Goal: Task Accomplishment & Management: Manage account settings

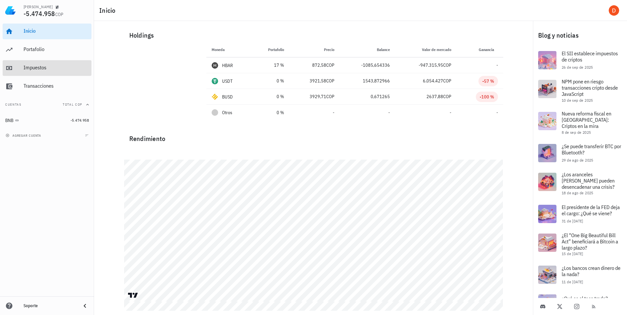
click at [41, 67] on div "Impuestos" at bounding box center [56, 67] width 65 height 6
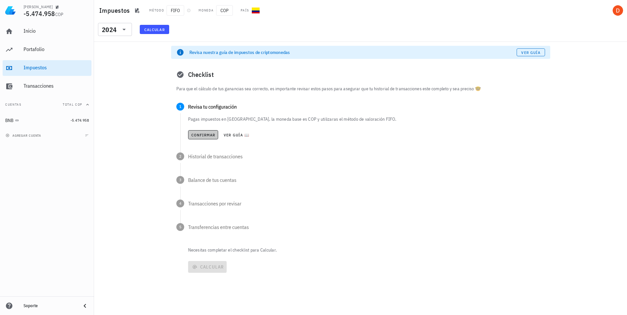
click at [208, 133] on span "Confirmar" at bounding box center [203, 134] width 25 height 5
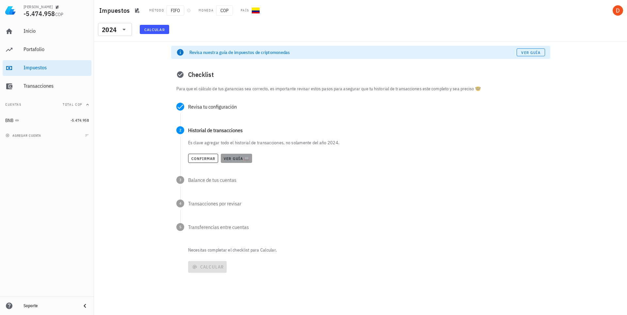
click at [238, 159] on span "Ver guía 📖" at bounding box center [237, 158] width 26 height 5
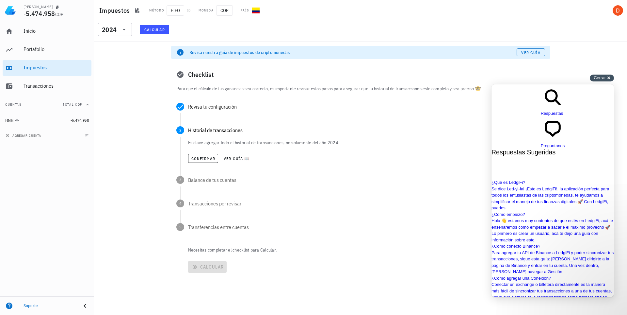
click at [605, 77] on span "Cerrar" at bounding box center [600, 77] width 12 height 5
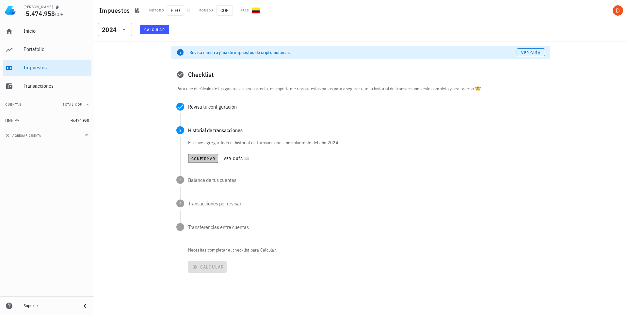
click at [202, 159] on span "Confirmar" at bounding box center [203, 158] width 25 height 5
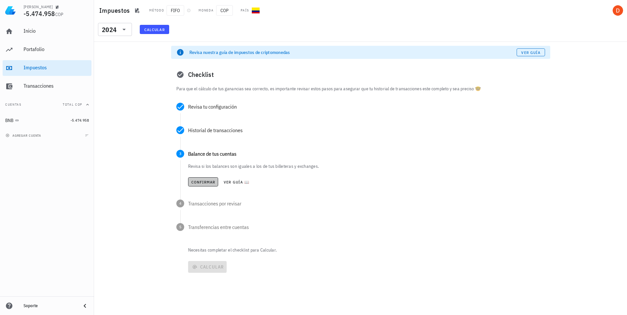
click at [198, 182] on span "Confirmar" at bounding box center [203, 181] width 25 height 5
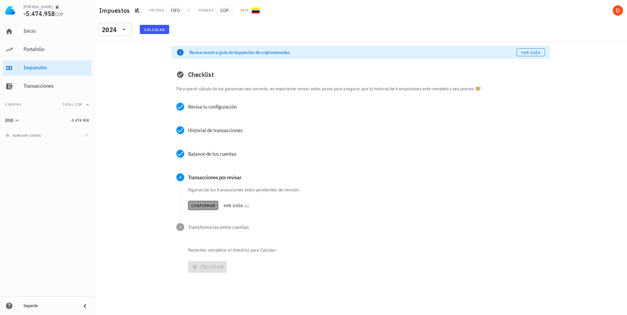
click at [205, 205] on span "Confirmar" at bounding box center [203, 205] width 25 height 5
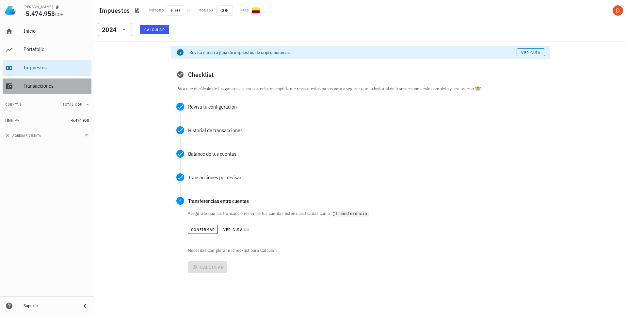
click at [49, 88] on div "Transacciones" at bounding box center [56, 86] width 65 height 6
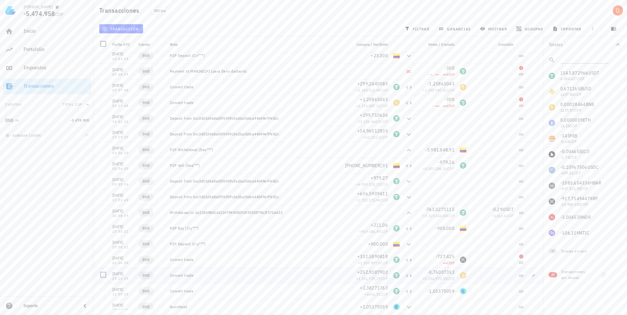
scroll to position [3025, 0]
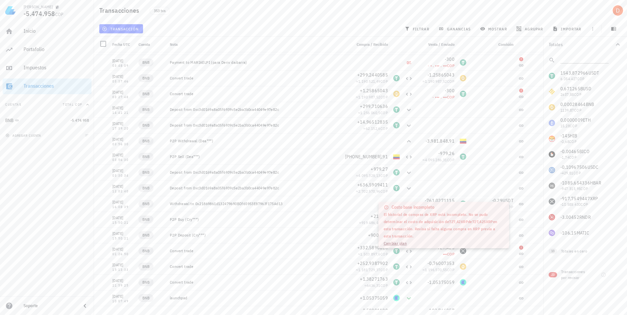
click at [402, 243] on link "Cambiar plan" at bounding box center [395, 243] width 23 height 5
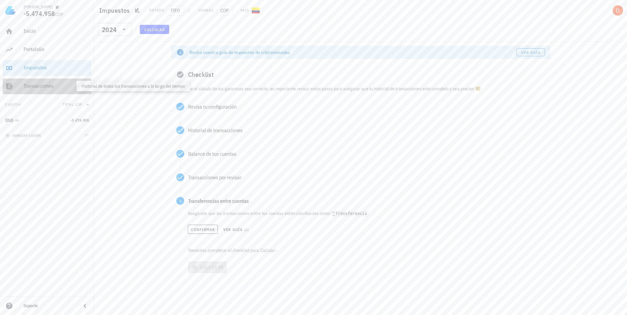
click at [40, 86] on div "Transacciones" at bounding box center [56, 86] width 65 height 6
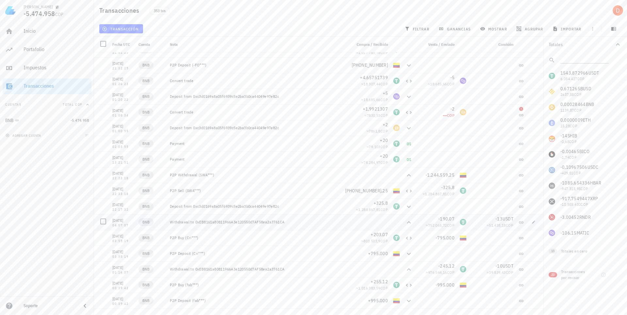
scroll to position [1751, 0]
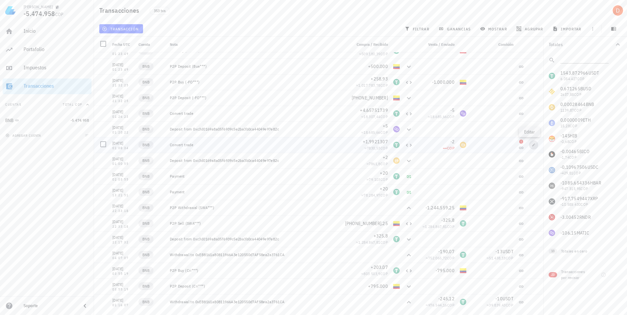
click at [532, 145] on icon "button" at bounding box center [534, 145] width 4 height 4
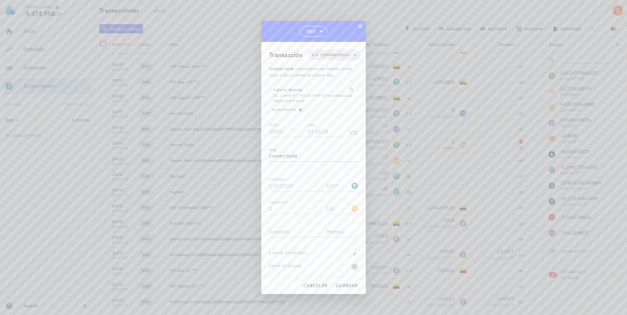
click at [354, 267] on icon "button" at bounding box center [355, 267] width 6 height 8
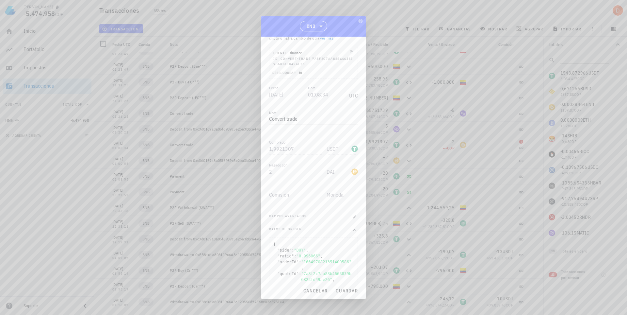
scroll to position [96, 0]
click at [353, 151] on icon "button" at bounding box center [355, 152] width 4 height 4
click at [324, 286] on button "cancelar" at bounding box center [316, 291] width 30 height 12
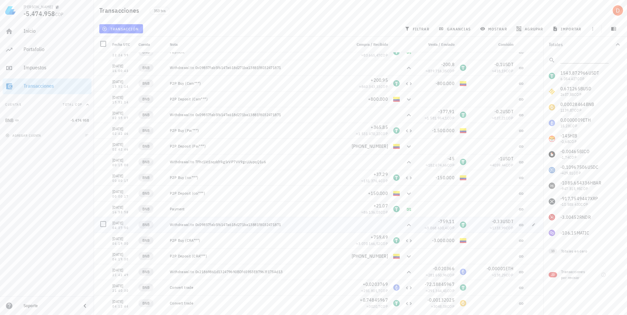
scroll to position [0, 0]
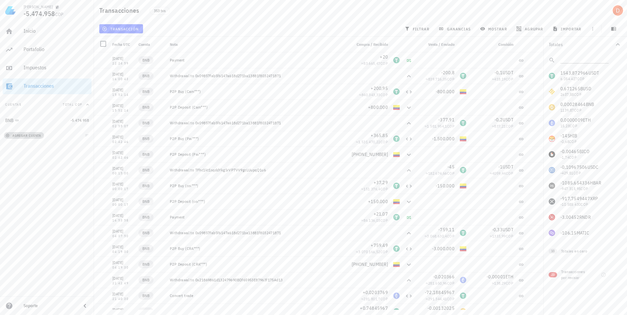
click at [12, 133] on span "agregar cuenta" at bounding box center [24, 135] width 34 height 4
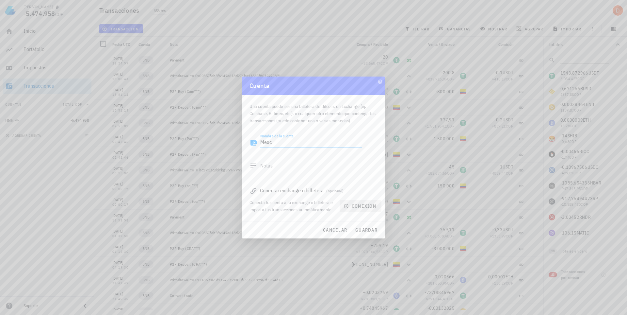
type textarea "Mexc"
click at [360, 206] on span "conexión" at bounding box center [360, 206] width 31 height 6
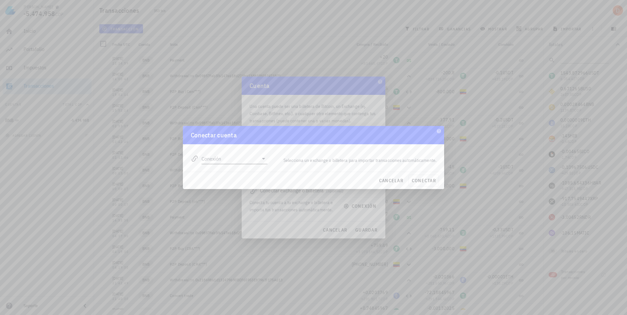
click at [262, 157] on icon at bounding box center [264, 159] width 8 height 8
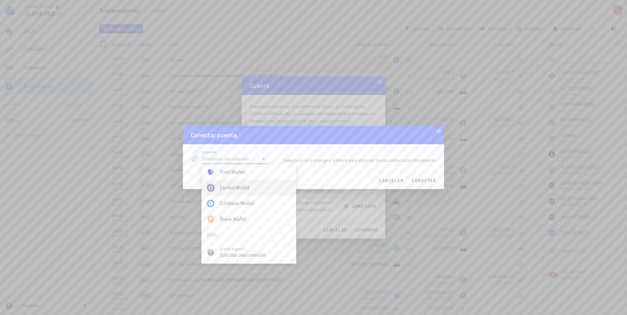
scroll to position [459, 0]
click at [251, 254] on div "Solicitar una conexión" at bounding box center [255, 253] width 71 height 6
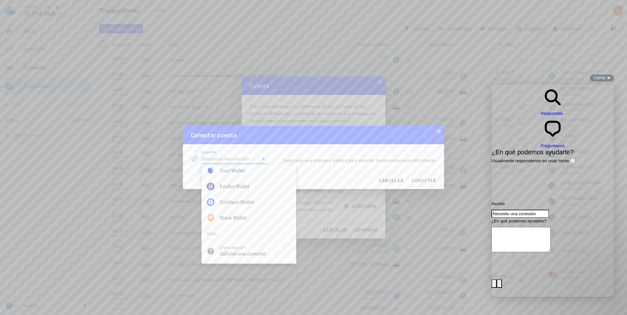
click at [529, 227] on textarea "¿En qué podemos ayudarte?" at bounding box center [521, 239] width 59 height 25
type textarea "Puedo conectar con [DOMAIN_NAME]?"
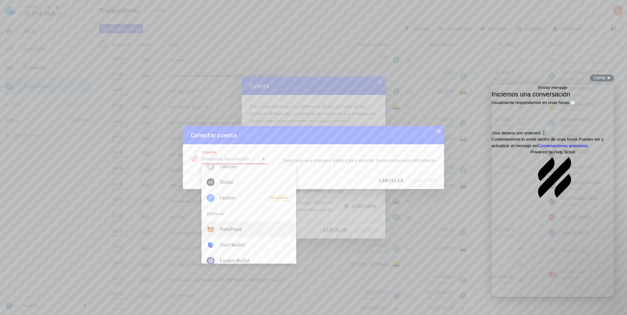
scroll to position [393, 0]
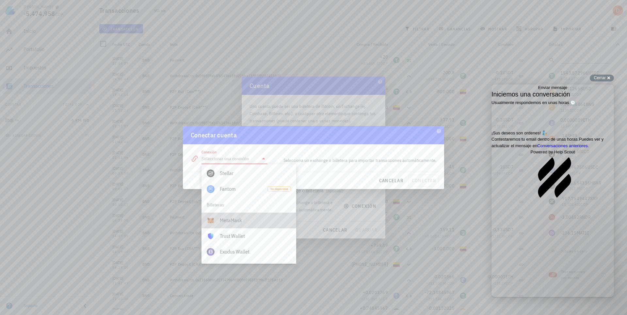
click at [237, 221] on div "MetaMask" at bounding box center [255, 220] width 71 height 6
type input "MetaMask"
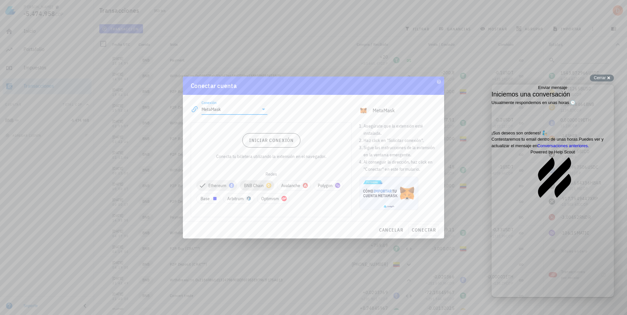
click at [260, 186] on span "BNB Chain" at bounding box center [257, 185] width 26 height 10
click at [208, 199] on span "Polygon" at bounding box center [211, 198] width 21 height 10
click at [252, 196] on span "Base" at bounding box center [249, 198] width 16 height 10
click at [605, 75] on span "Cerrar" at bounding box center [600, 77] width 12 height 5
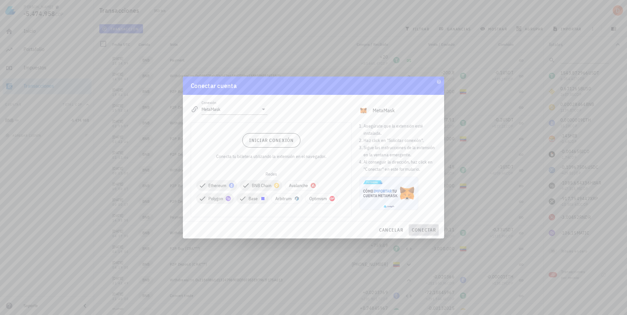
click at [423, 231] on span "conectar" at bounding box center [424, 230] width 25 height 6
click at [285, 141] on span "Iniciar conexión" at bounding box center [271, 140] width 45 height 6
click at [419, 229] on span "conectar" at bounding box center [424, 230] width 25 height 6
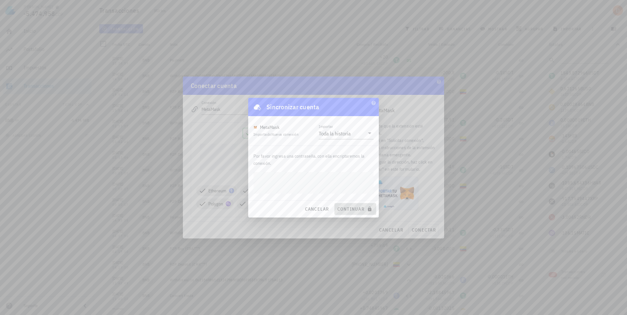
click at [354, 207] on span "continuar" at bounding box center [355, 209] width 37 height 6
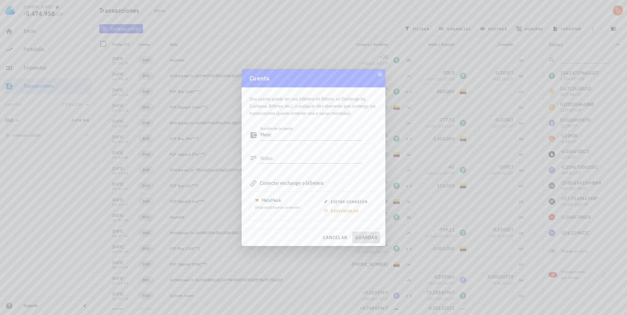
click at [367, 236] on span "guardar" at bounding box center [366, 237] width 23 height 6
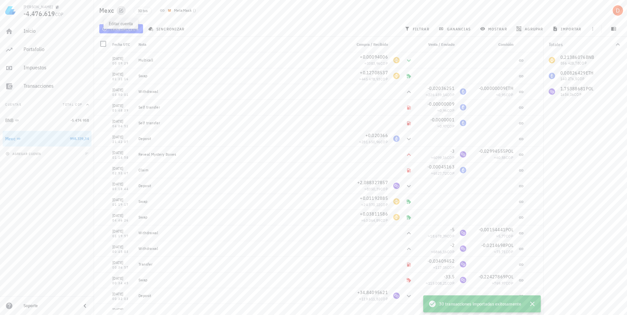
click at [121, 10] on icon "button" at bounding box center [121, 10] width 4 height 4
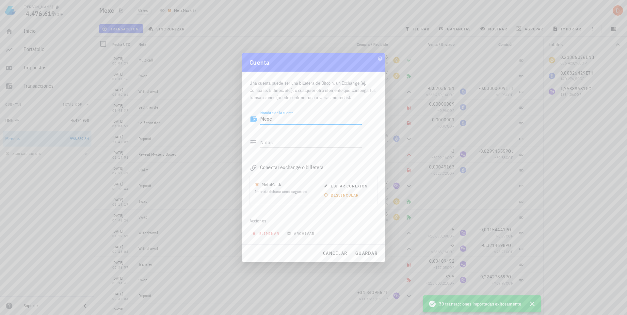
drag, startPoint x: 277, startPoint y: 119, endPoint x: 239, endPoint y: 117, distance: 38.0
click at [239, 117] on div "[PERSON_NAME] -4.476.619 COP Inicio [GEOGRAPHIC_DATA] Impuestos [GEOGRAPHIC_DAT…" at bounding box center [313, 157] width 627 height 315
type textarea "Metamask"
click at [370, 250] on span "guardar" at bounding box center [366, 253] width 23 height 6
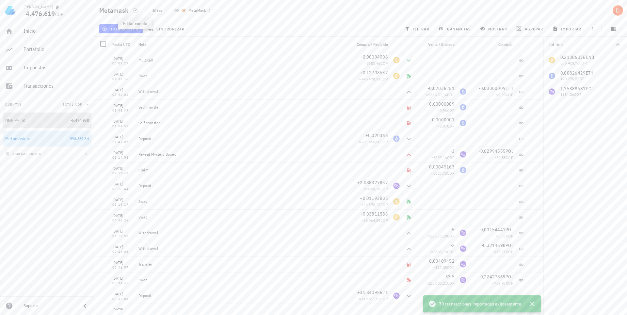
click at [60, 119] on div "BNB" at bounding box center [36, 120] width 63 height 6
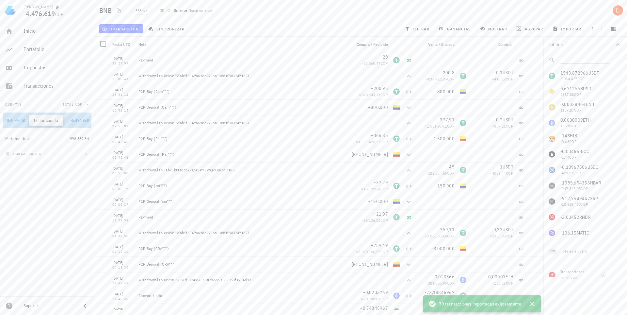
click at [23, 120] on icon "button" at bounding box center [24, 120] width 4 height 4
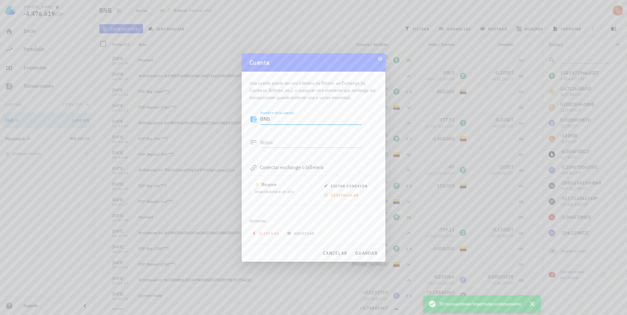
drag, startPoint x: 287, startPoint y: 120, endPoint x: 258, endPoint y: 116, distance: 29.6
click at [258, 116] on div "Nombre de la cuenta BNB" at bounding box center [306, 121] width 112 height 22
type textarea "Binance"
click at [365, 251] on span "guardar" at bounding box center [366, 253] width 23 height 6
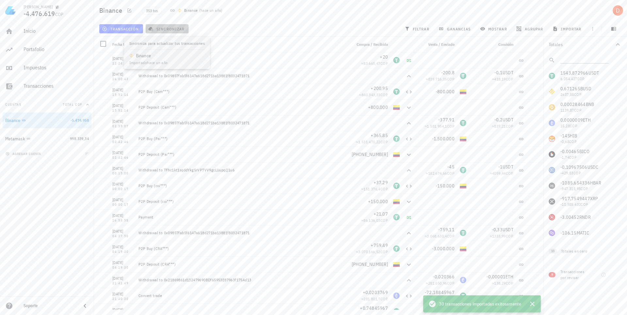
click at [167, 26] on button "sincronizar" at bounding box center [167, 28] width 43 height 9
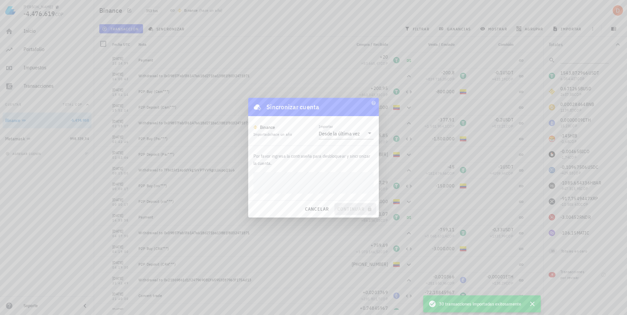
click at [356, 208] on div "cancelar continuar" at bounding box center [313, 208] width 131 height 17
click at [335, 203] on button "continuar" at bounding box center [356, 209] width 42 height 12
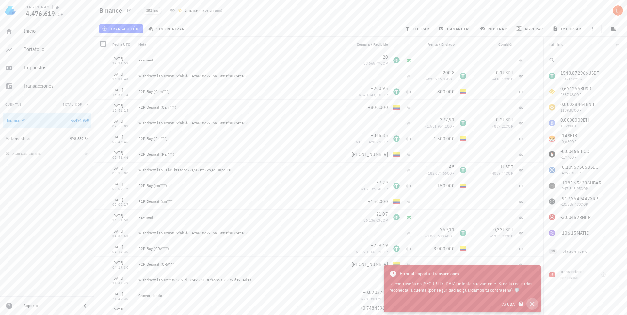
click at [534, 304] on icon "button" at bounding box center [533, 304] width 8 height 8
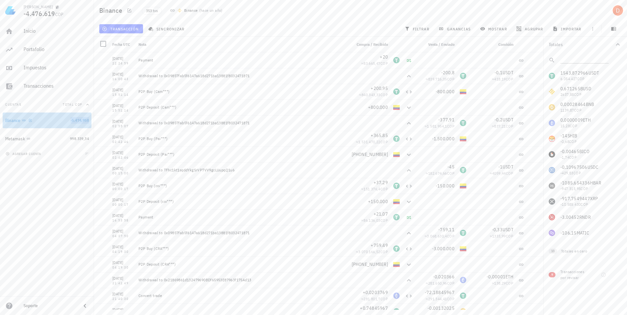
click at [82, 120] on span "-5.474.958" at bounding box center [80, 120] width 18 height 5
click at [50, 121] on div "Binance" at bounding box center [36, 120] width 63 height 6
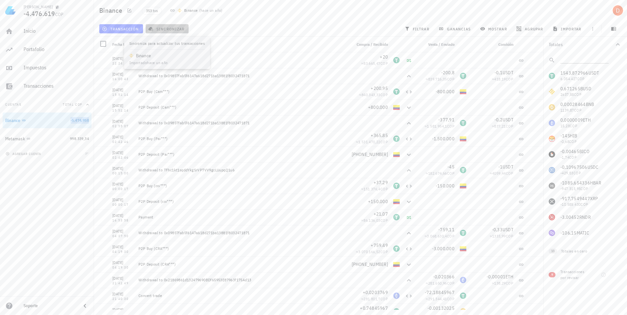
click at [173, 26] on span "sincronizar" at bounding box center [167, 28] width 35 height 5
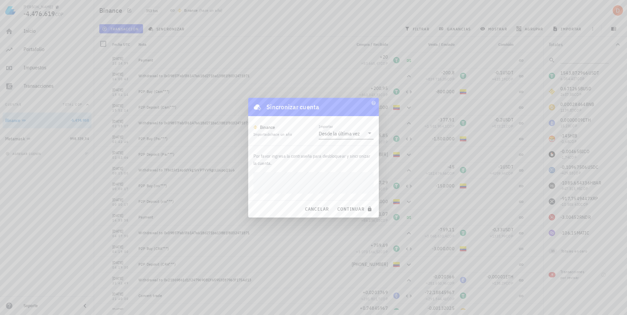
click at [351, 134] on div "Desde la última vez" at bounding box center [339, 133] width 41 height 7
click at [351, 134] on div "Desde la última vez" at bounding box center [346, 138] width 44 height 14
click at [318, 206] on span "cancelar" at bounding box center [317, 209] width 25 height 6
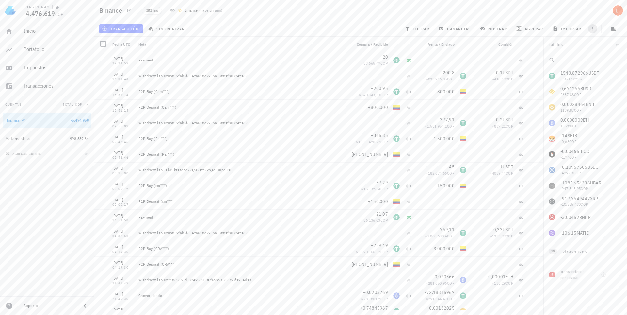
click at [594, 26] on icon "button" at bounding box center [592, 28] width 5 height 5
click at [615, 29] on icon "button" at bounding box center [614, 29] width 5 height 4
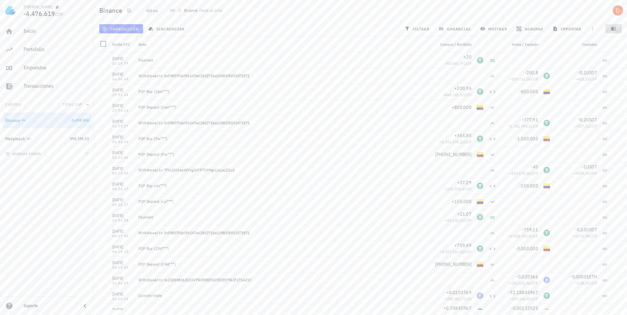
click at [615, 28] on icon "button" at bounding box center [613, 28] width 5 height 5
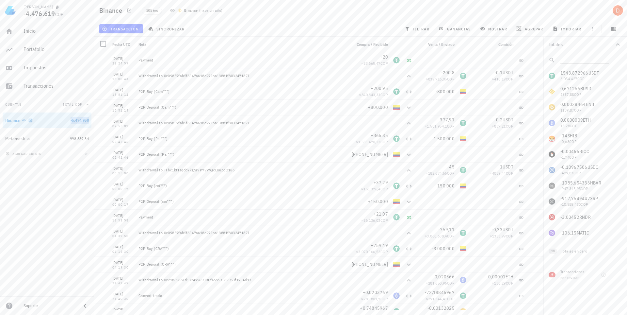
drag, startPoint x: 78, startPoint y: 120, endPoint x: 31, endPoint y: 118, distance: 46.4
click at [31, 118] on icon "button" at bounding box center [30, 120] width 4 height 4
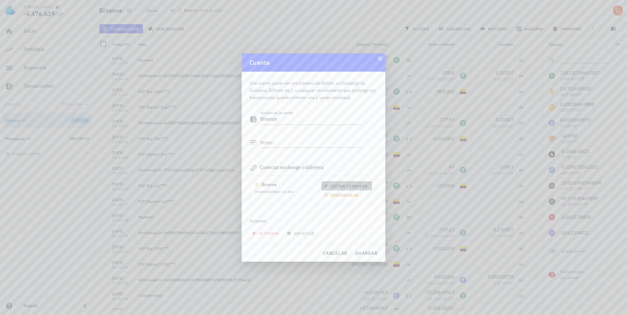
click at [351, 183] on span "editar conexión" at bounding box center [346, 185] width 42 height 5
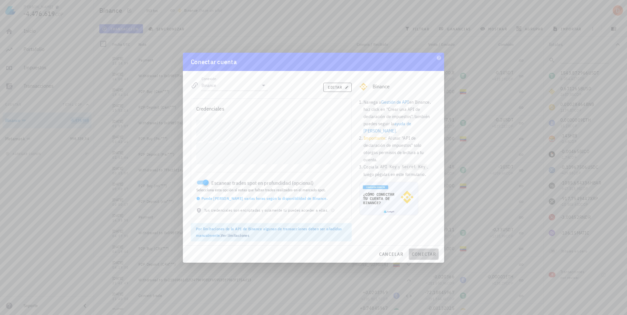
click at [426, 255] on span "conectar" at bounding box center [424, 254] width 25 height 6
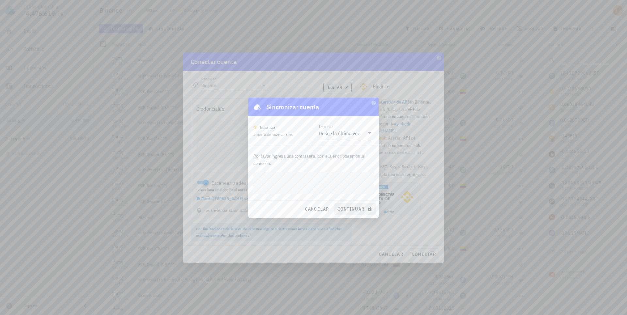
click at [350, 207] on div "cancelar continuar" at bounding box center [313, 208] width 131 height 17
click at [351, 205] on button "continuar" at bounding box center [356, 209] width 42 height 12
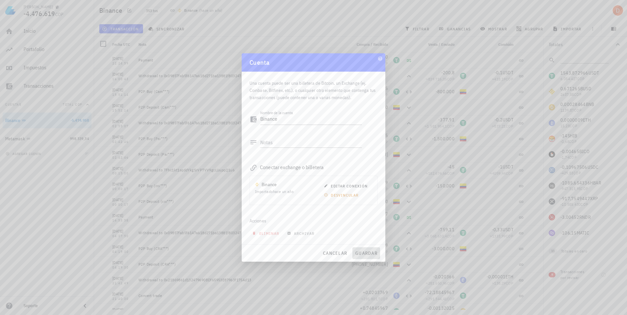
click at [369, 250] on span "guardar" at bounding box center [366, 253] width 23 height 6
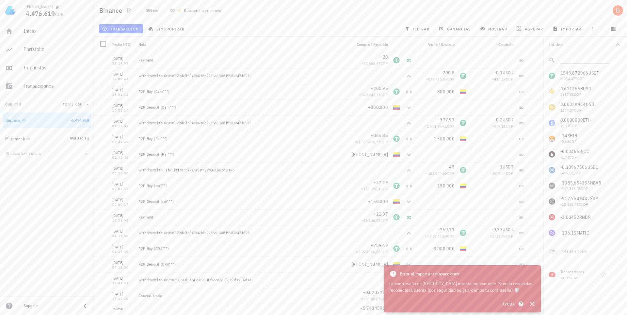
click at [496, 281] on div "La contraseña es [SECURITY_DATA] intenta nuevamente. Si no la recuerdas reconec…" at bounding box center [463, 286] width 146 height 13
click at [533, 302] on icon "button" at bounding box center [533, 304] width 8 height 8
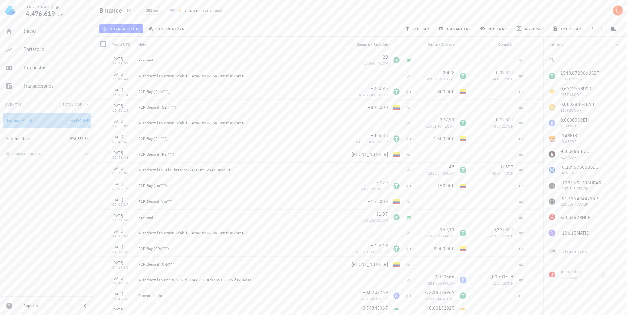
click at [14, 119] on div "Binance" at bounding box center [12, 121] width 15 height 6
click at [41, 120] on div "Binance" at bounding box center [36, 120] width 63 height 6
click at [172, 10] on icon at bounding box center [172, 10] width 4 height 2
click at [30, 120] on icon "button" at bounding box center [30, 120] width 4 height 4
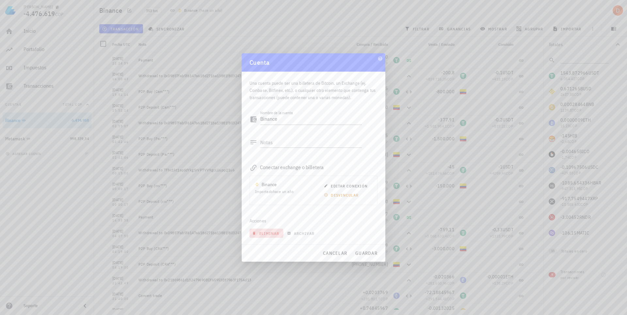
click at [265, 234] on span "eliminar" at bounding box center [267, 233] width 26 height 5
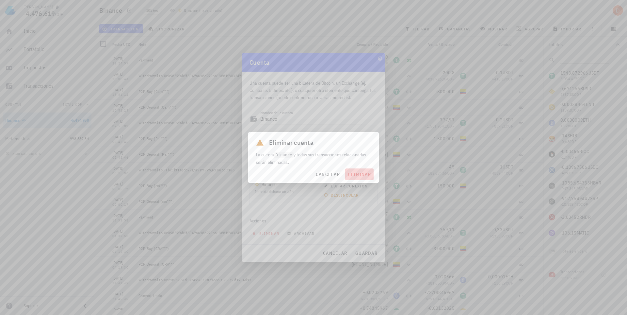
click at [354, 175] on span "eliminar" at bounding box center [359, 174] width 23 height 6
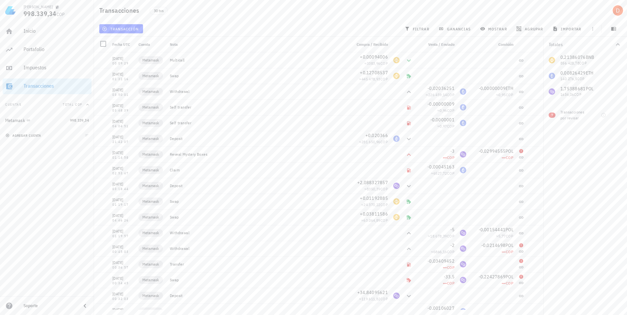
click at [17, 134] on span "agregar cuenta" at bounding box center [24, 135] width 34 height 4
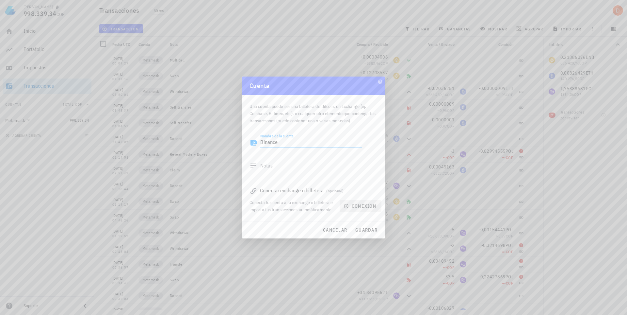
type textarea "Binance"
click at [364, 208] on span "conexión" at bounding box center [360, 206] width 31 height 6
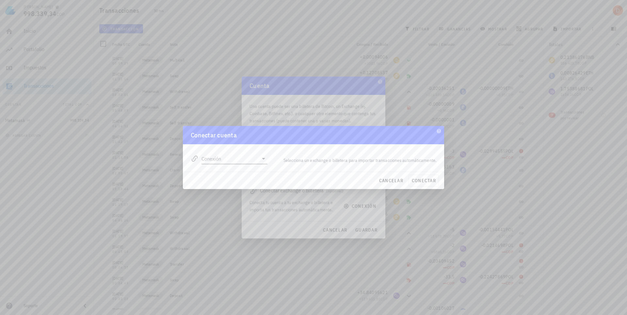
click at [244, 159] on input "Conexión" at bounding box center [230, 158] width 57 height 10
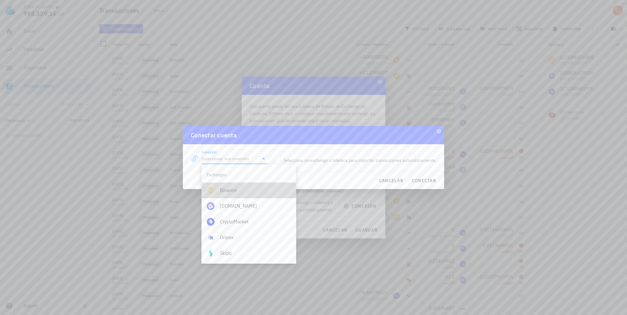
click at [235, 190] on div "Binance" at bounding box center [255, 190] width 71 height 6
type input "Binance"
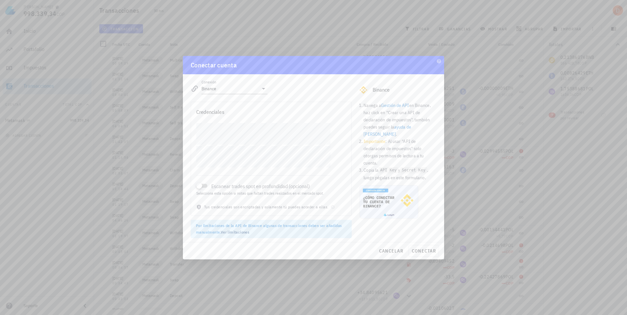
click at [251, 185] on label "Escanear trades spot en profundidad (opcional)" at bounding box center [270, 186] width 119 height 7
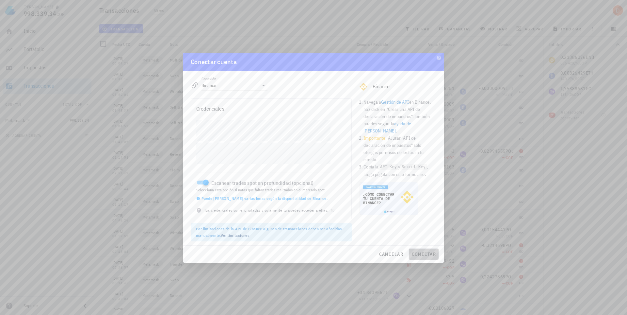
click at [425, 253] on span "conectar" at bounding box center [424, 254] width 25 height 6
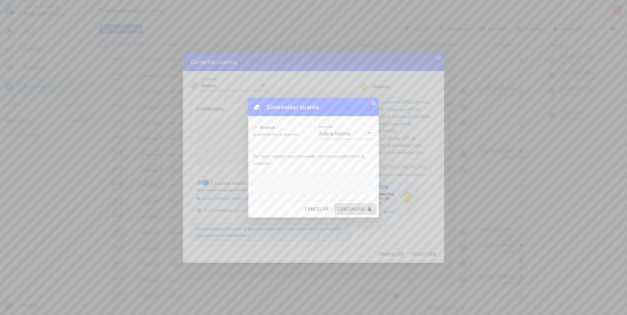
click at [358, 208] on span "continuar" at bounding box center [355, 209] width 37 height 6
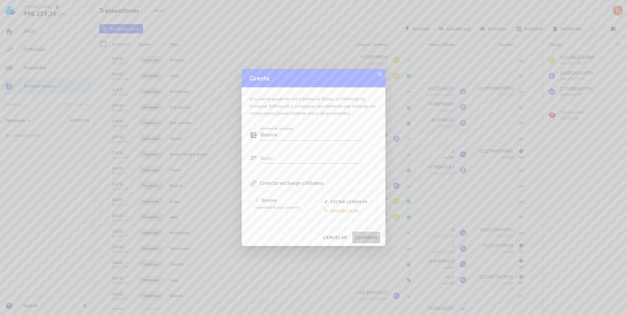
click at [368, 237] on span "guardar" at bounding box center [366, 237] width 23 height 6
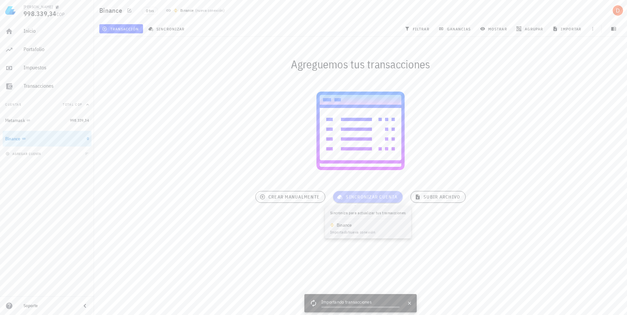
click at [369, 195] on span "sincronizar cuenta" at bounding box center [368, 197] width 59 height 6
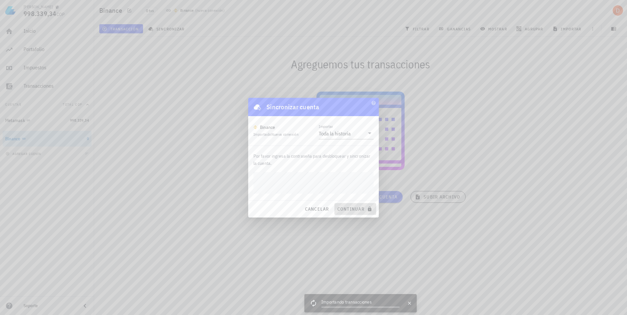
click at [352, 209] on span "continuar" at bounding box center [355, 209] width 37 height 6
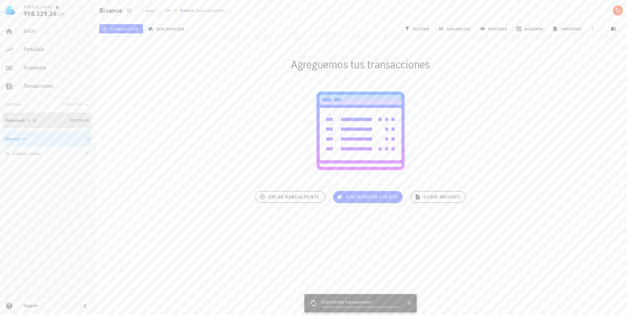
click at [19, 119] on div "Metamask" at bounding box center [15, 121] width 20 height 6
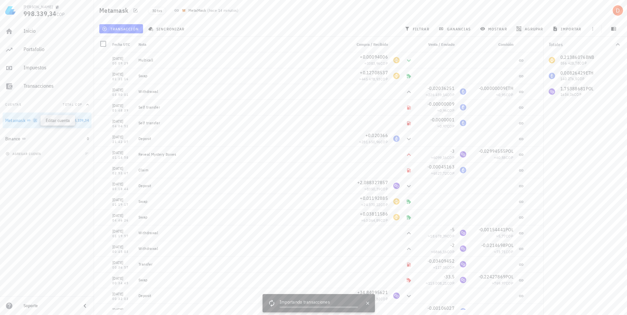
click at [36, 119] on icon "button" at bounding box center [35, 120] width 4 height 4
type textarea "Metamask"
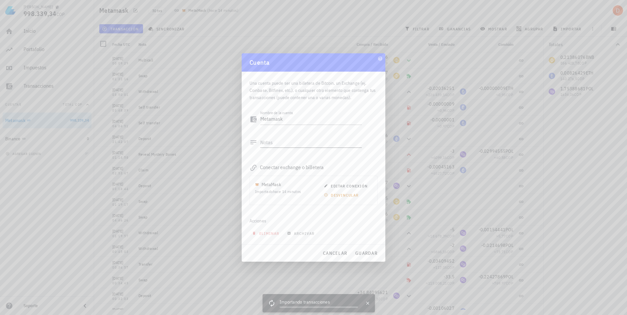
click at [281, 144] on textarea "Notas" at bounding box center [311, 142] width 102 height 10
click at [343, 143] on textarea "@Me gusta jugar poker" at bounding box center [311, 142] width 102 height 10
type textarea "@Me gusta jugar poker sin numeros"
click at [363, 254] on span "guardar" at bounding box center [366, 253] width 23 height 6
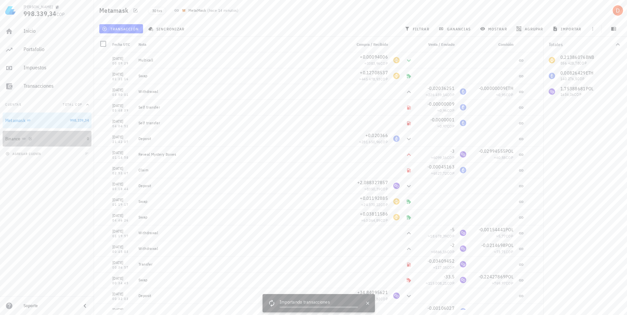
click at [41, 141] on div "Binance" at bounding box center [44, 139] width 79 height 6
